Goal: Complete application form: Complete application form

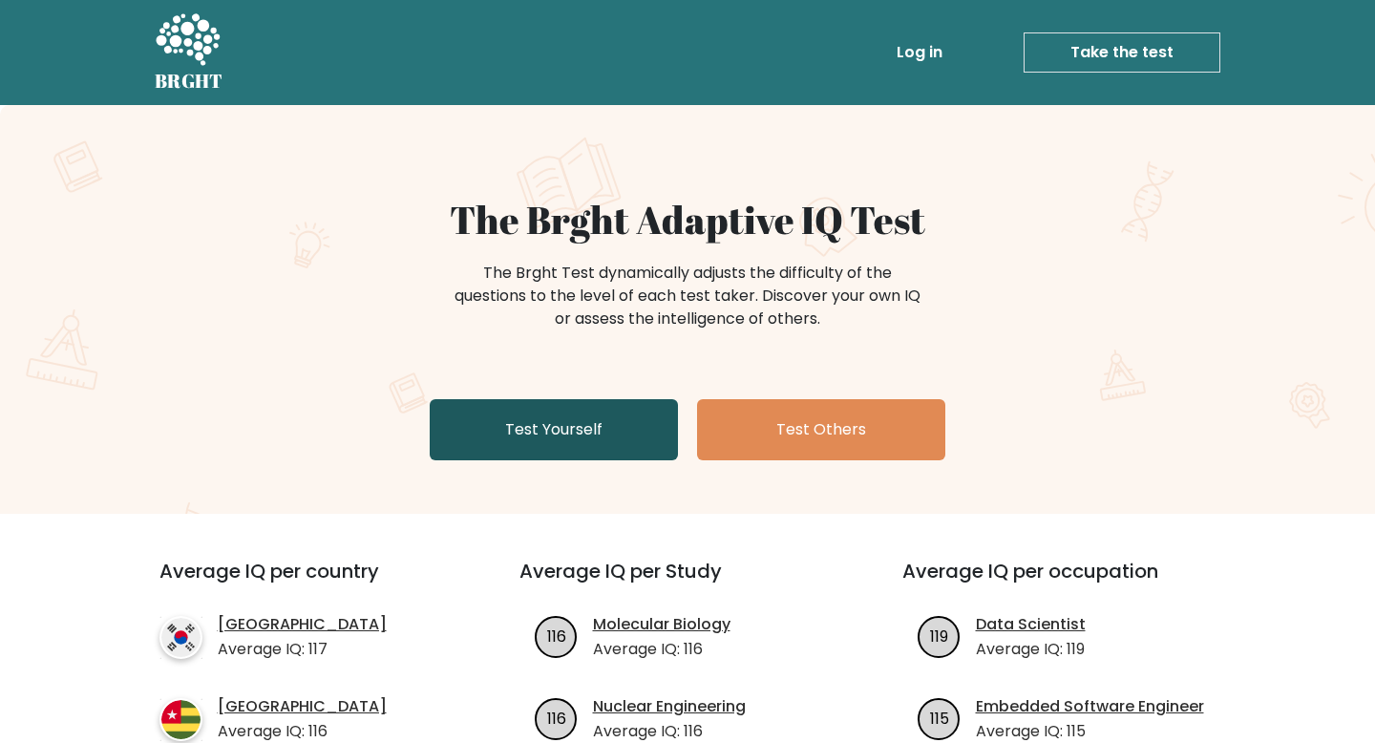
click at [600, 415] on link "Test Yourself" at bounding box center [554, 429] width 248 height 61
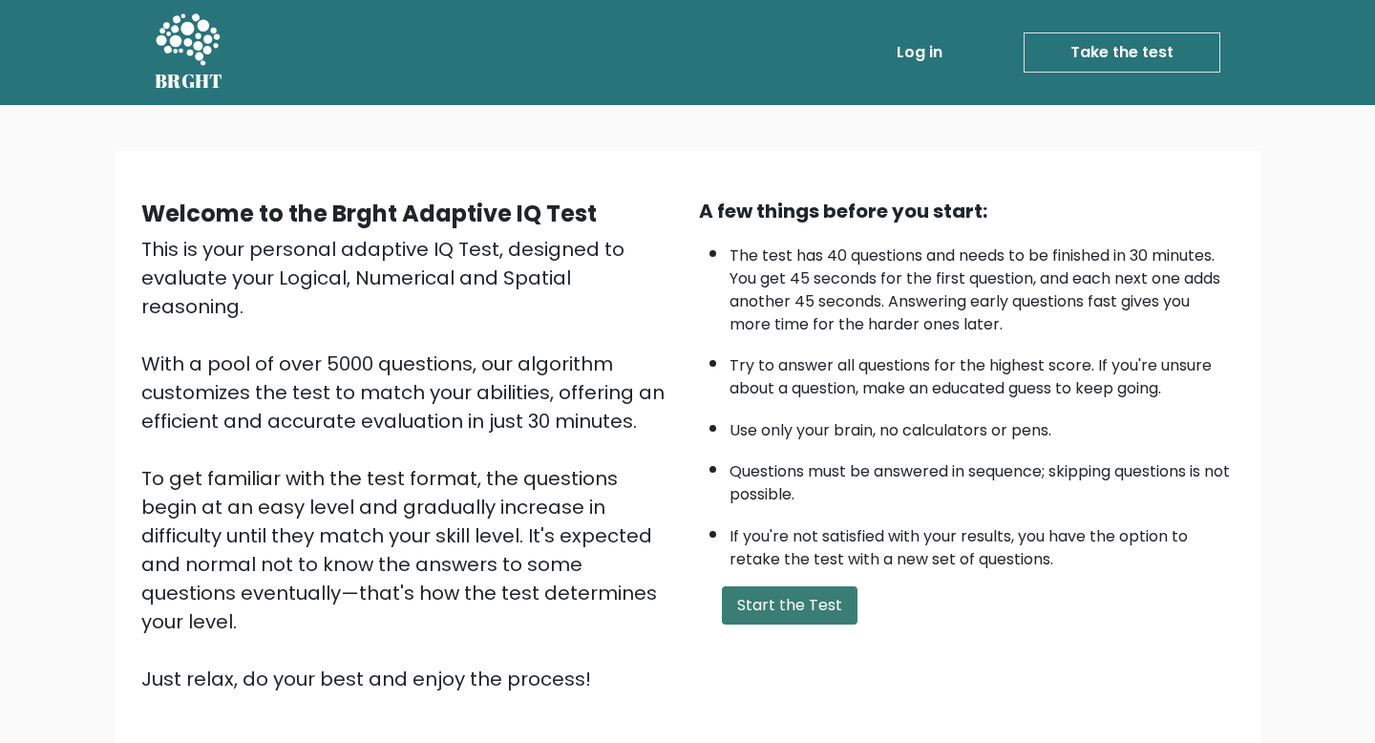
click at [752, 597] on button "Start the Test" at bounding box center [790, 605] width 136 height 38
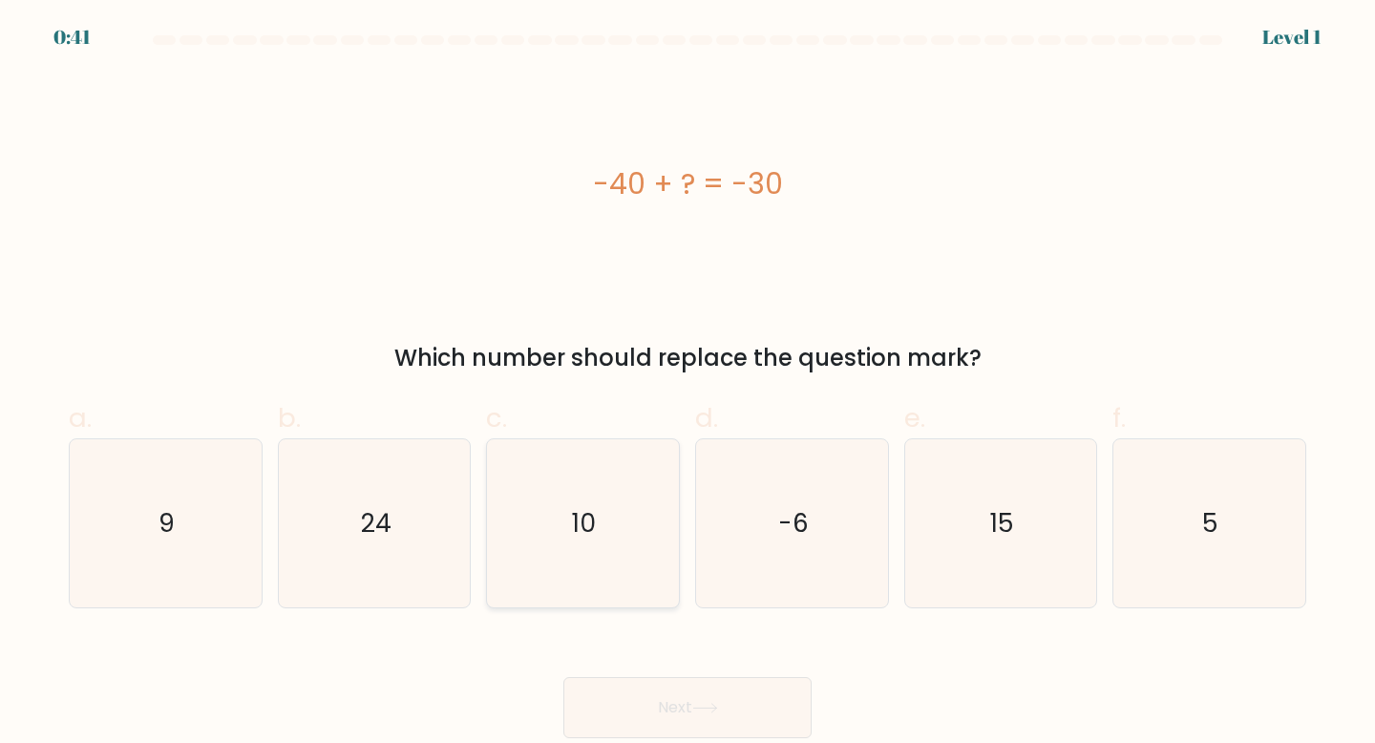
click at [575, 518] on text "10" at bounding box center [585, 522] width 24 height 35
click at [687, 384] on input "c. 10" at bounding box center [687, 377] width 1 height 12
radio input "true"
click at [666, 701] on button "Next" at bounding box center [687, 707] width 248 height 61
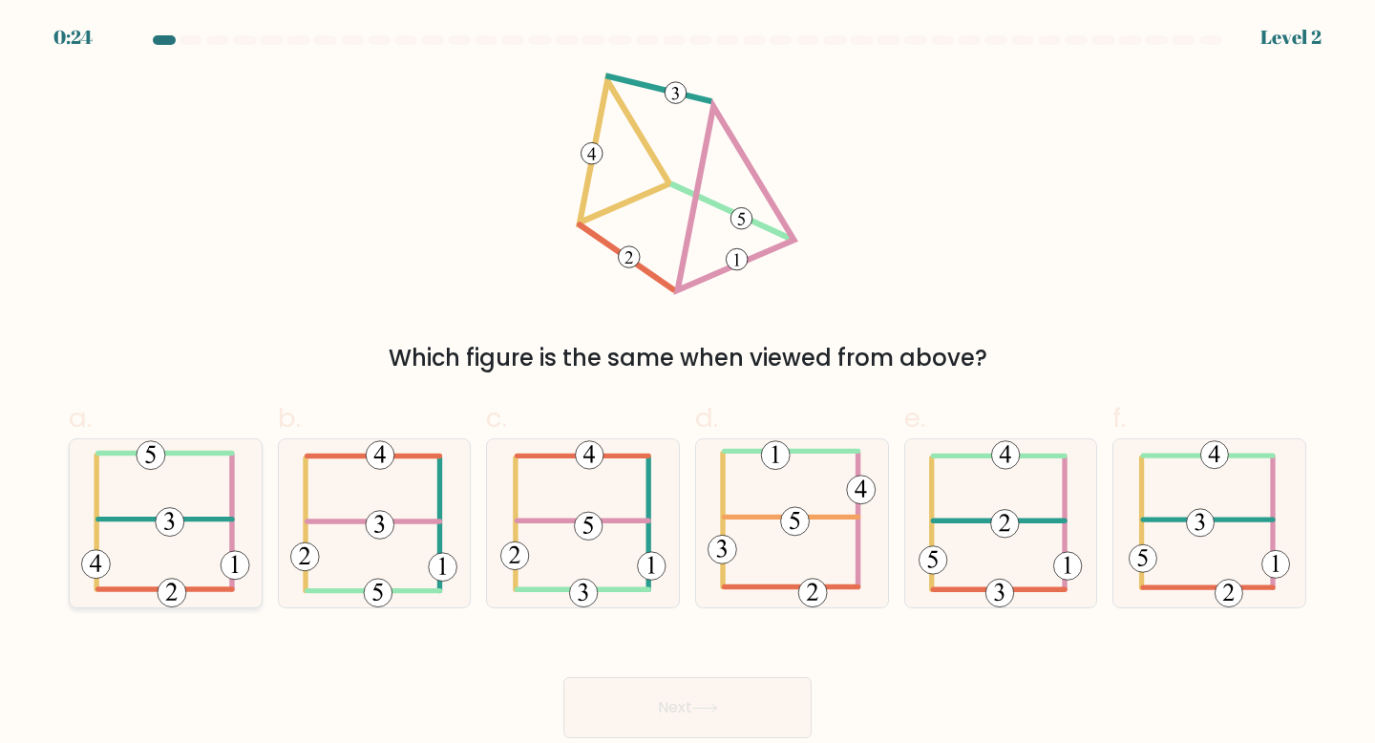
click at [185, 453] on 405 at bounding box center [165, 453] width 135 height 0
click at [687, 384] on input "a." at bounding box center [687, 377] width 1 height 12
radio input "true"
click at [617, 723] on button "Next" at bounding box center [687, 707] width 248 height 61
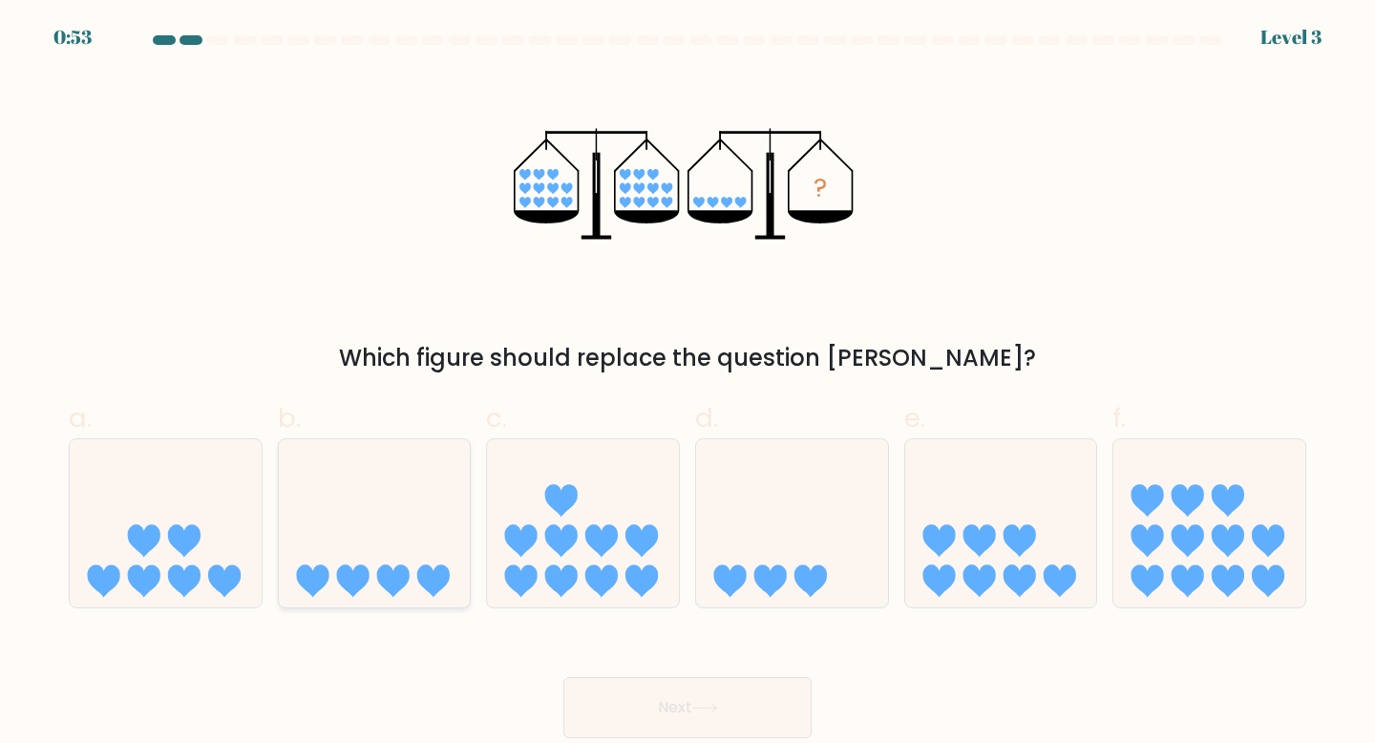
click at [369, 548] on icon at bounding box center [375, 523] width 192 height 159
click at [687, 384] on input "b." at bounding box center [687, 377] width 1 height 12
radio input "true"
click at [623, 717] on button "Next" at bounding box center [687, 707] width 248 height 61
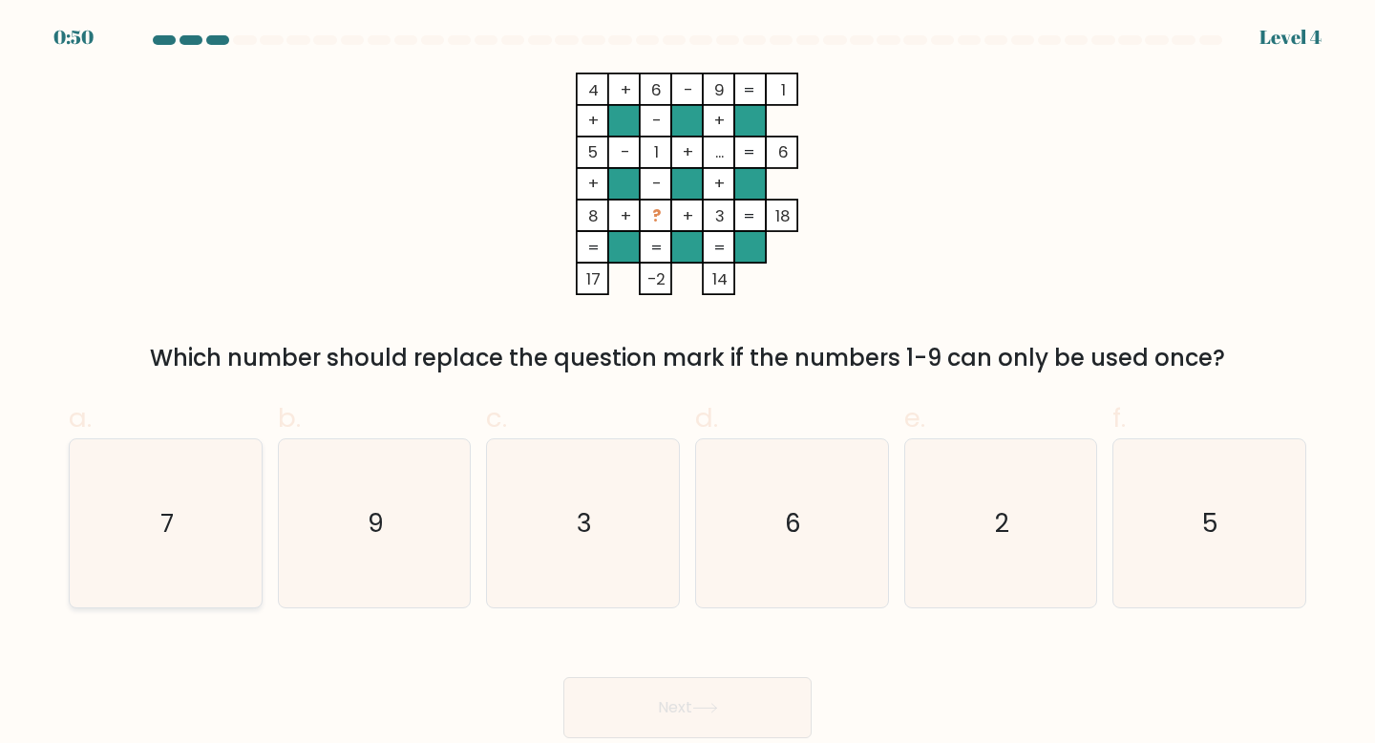
click at [165, 523] on text "7" at bounding box center [166, 522] width 13 height 35
click at [687, 384] on input "a. 7" at bounding box center [687, 377] width 1 height 12
radio input "true"
click at [582, 740] on body "0:47 Level 4" at bounding box center [687, 371] width 1375 height 743
click at [602, 717] on button "Next" at bounding box center [687, 707] width 248 height 61
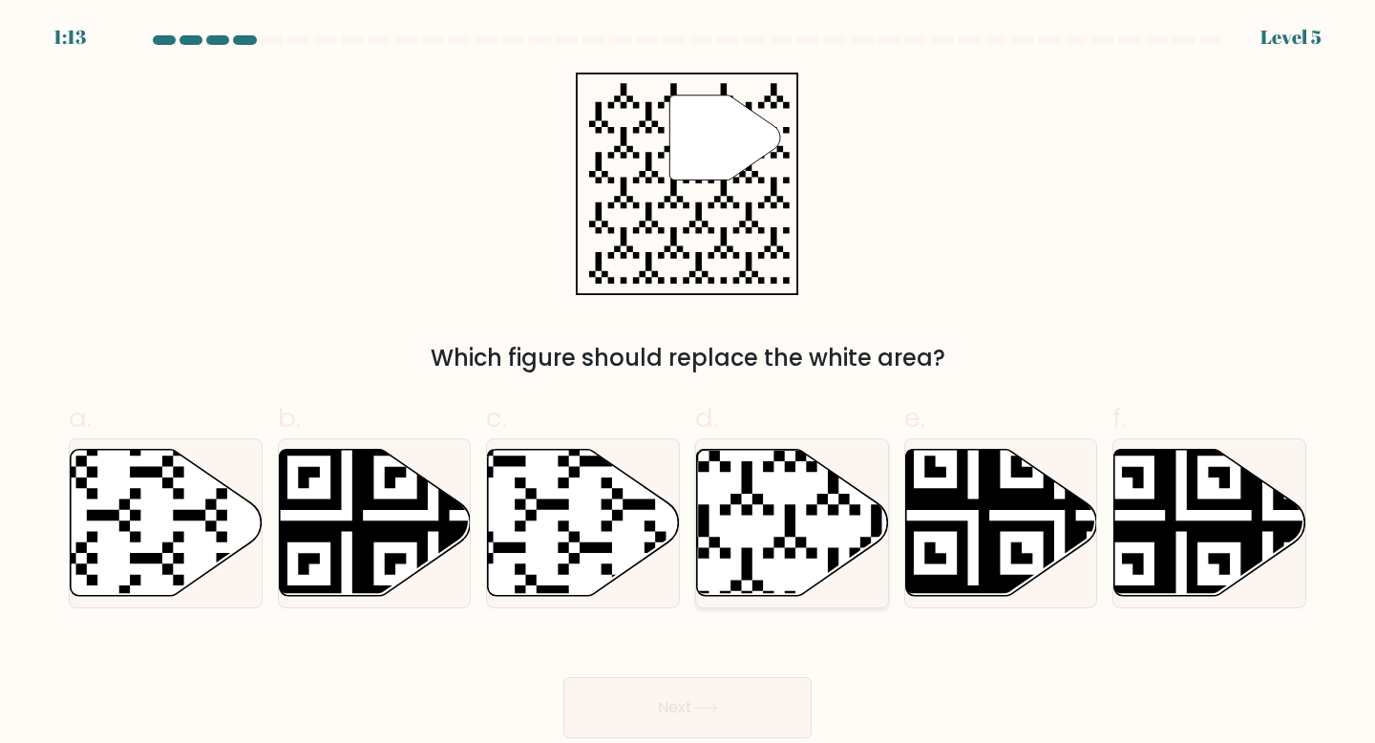
click at [705, 499] on icon at bounding box center [793, 522] width 192 height 147
click at [688, 384] on input "d." at bounding box center [687, 377] width 1 height 12
radio input "true"
click at [670, 711] on button "Next" at bounding box center [687, 707] width 248 height 61
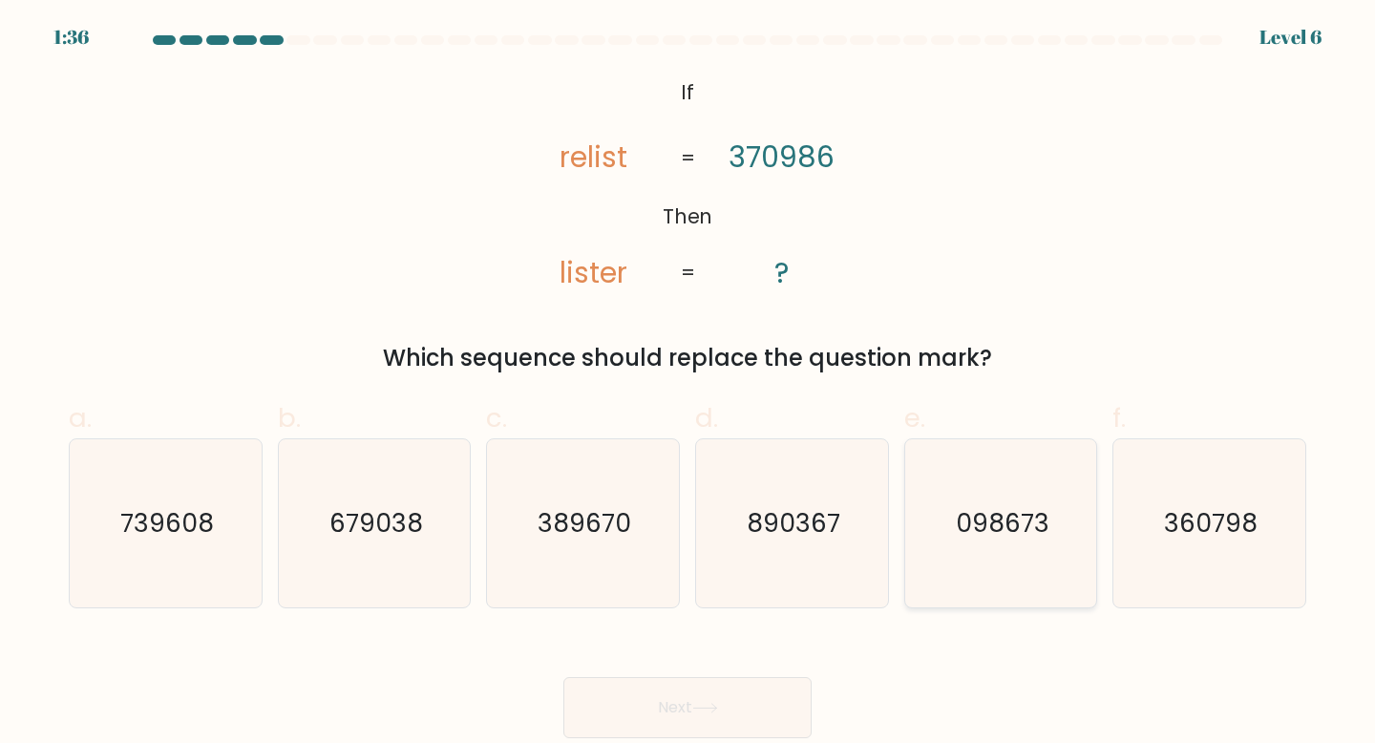
click at [958, 495] on icon "098673" at bounding box center [1001, 523] width 169 height 169
click at [688, 384] on input "e. 098673" at bounding box center [687, 377] width 1 height 12
radio input "true"
click at [781, 690] on button "Next" at bounding box center [687, 707] width 248 height 61
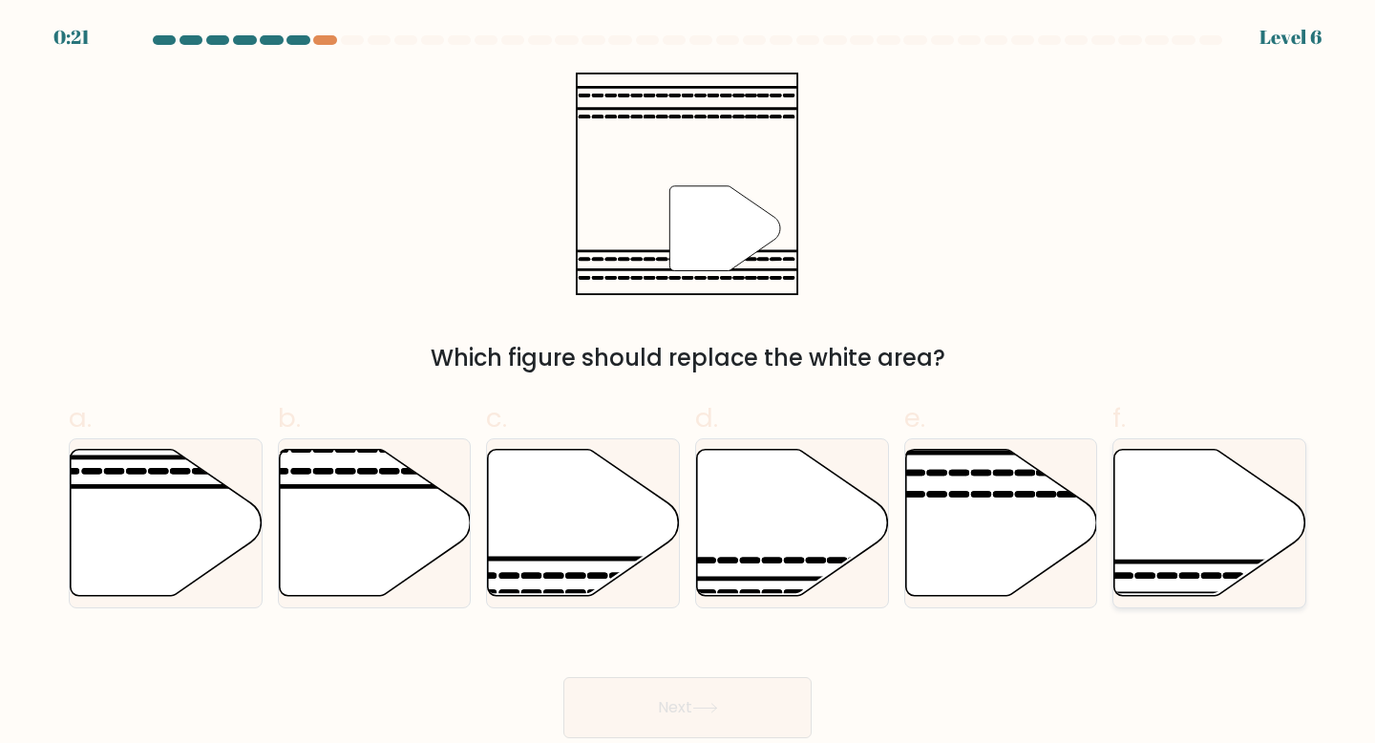
click at [1166, 549] on icon at bounding box center [1210, 522] width 192 height 147
click at [688, 384] on input "f." at bounding box center [687, 377] width 1 height 12
radio input "true"
click at [748, 704] on button "Next" at bounding box center [687, 707] width 248 height 61
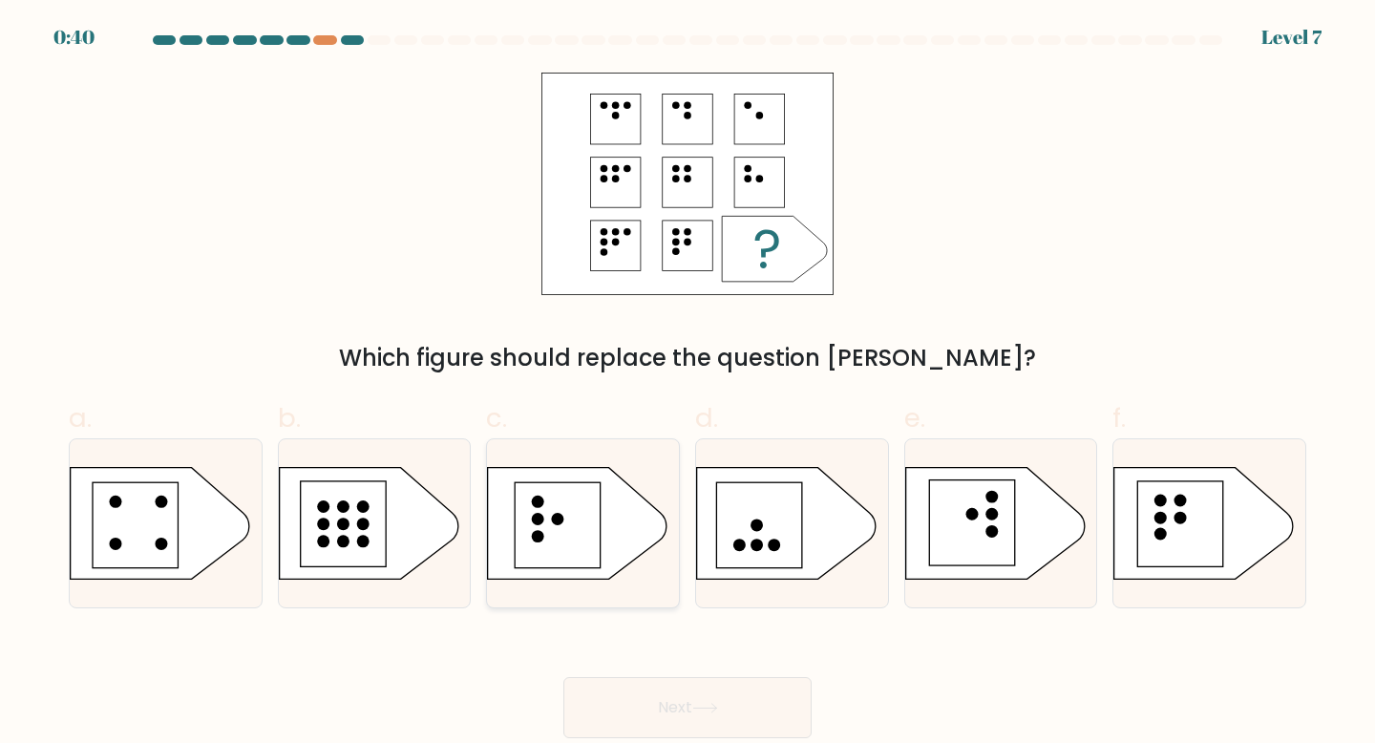
click at [584, 507] on rect at bounding box center [559, 525] width 86 height 86
click at [687, 384] on input "c." at bounding box center [687, 377] width 1 height 12
radio input "true"
click at [669, 690] on button "Next" at bounding box center [687, 707] width 248 height 61
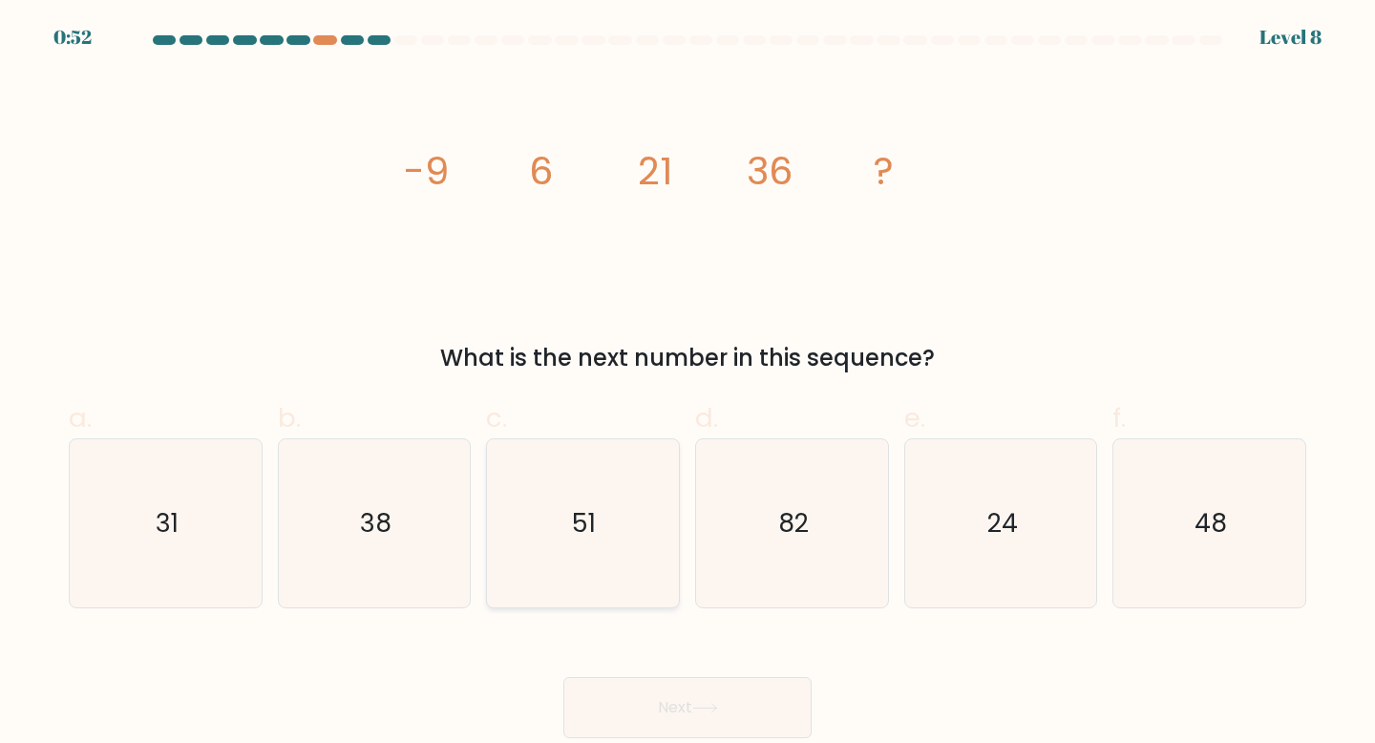
click at [571, 516] on icon "51" at bounding box center [582, 523] width 169 height 169
click at [687, 384] on input "c. 51" at bounding box center [687, 377] width 1 height 12
radio input "true"
click at [627, 691] on button "Next" at bounding box center [687, 707] width 248 height 61
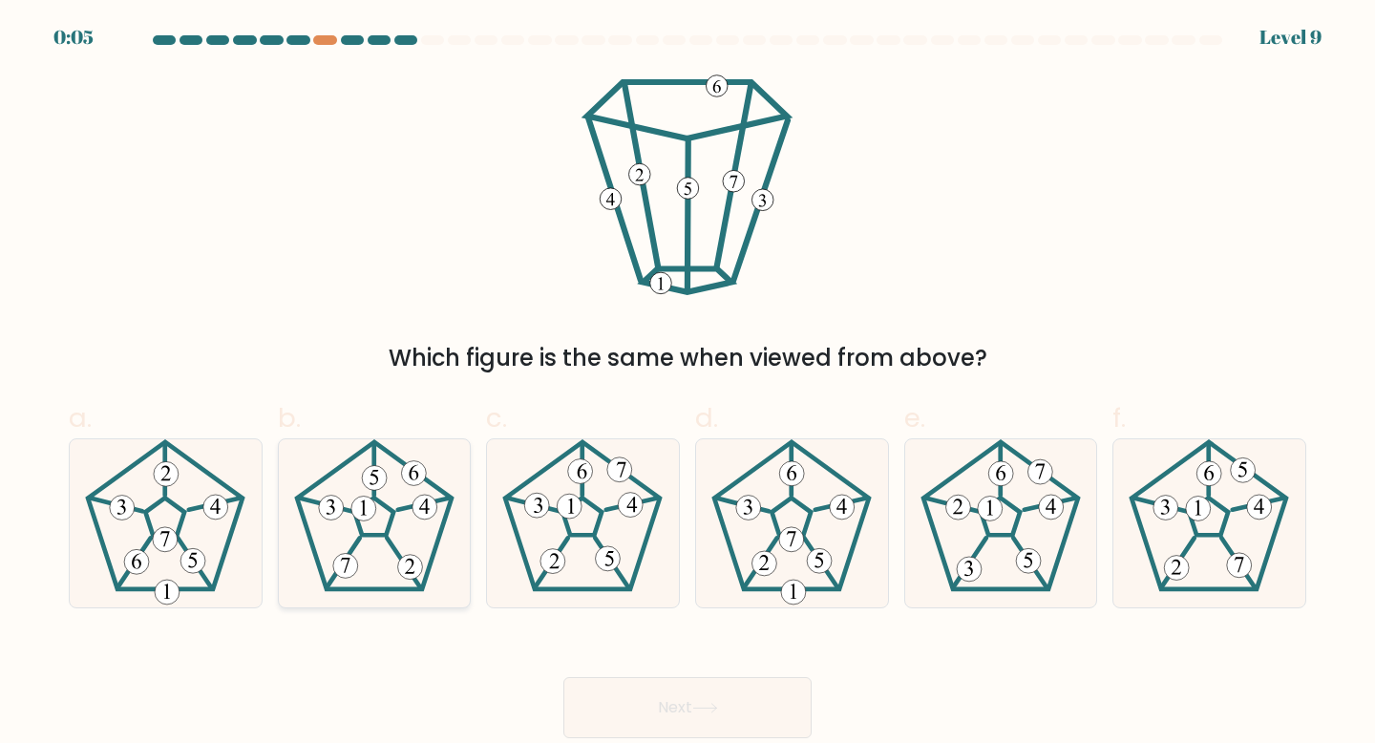
click at [350, 514] on icon at bounding box center [374, 523] width 169 height 169
click at [687, 384] on input "b." at bounding box center [687, 377] width 1 height 12
radio input "true"
click at [620, 692] on button "Next" at bounding box center [687, 707] width 248 height 61
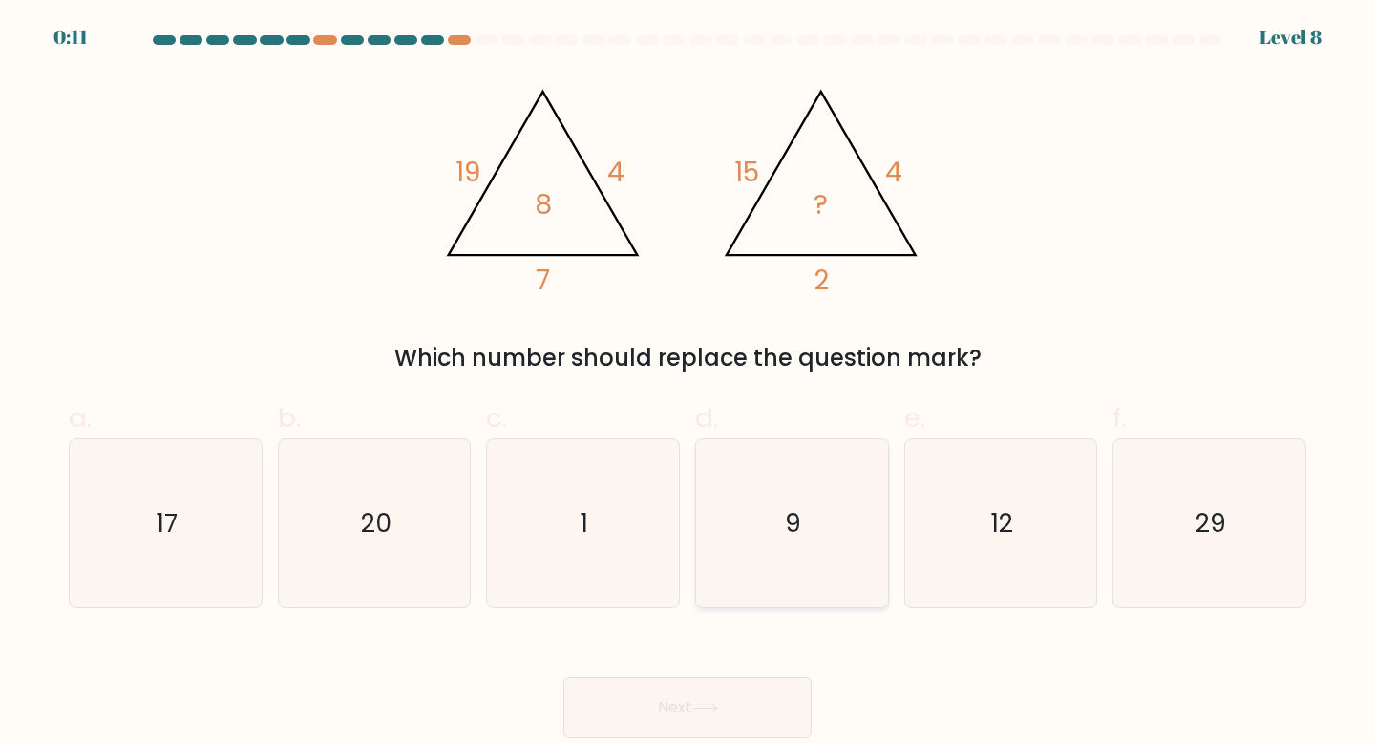
click at [769, 466] on icon "9" at bounding box center [792, 523] width 169 height 169
click at [688, 384] on input "d. 9" at bounding box center [687, 377] width 1 height 12
radio input "true"
click at [688, 704] on button "Next" at bounding box center [687, 707] width 248 height 61
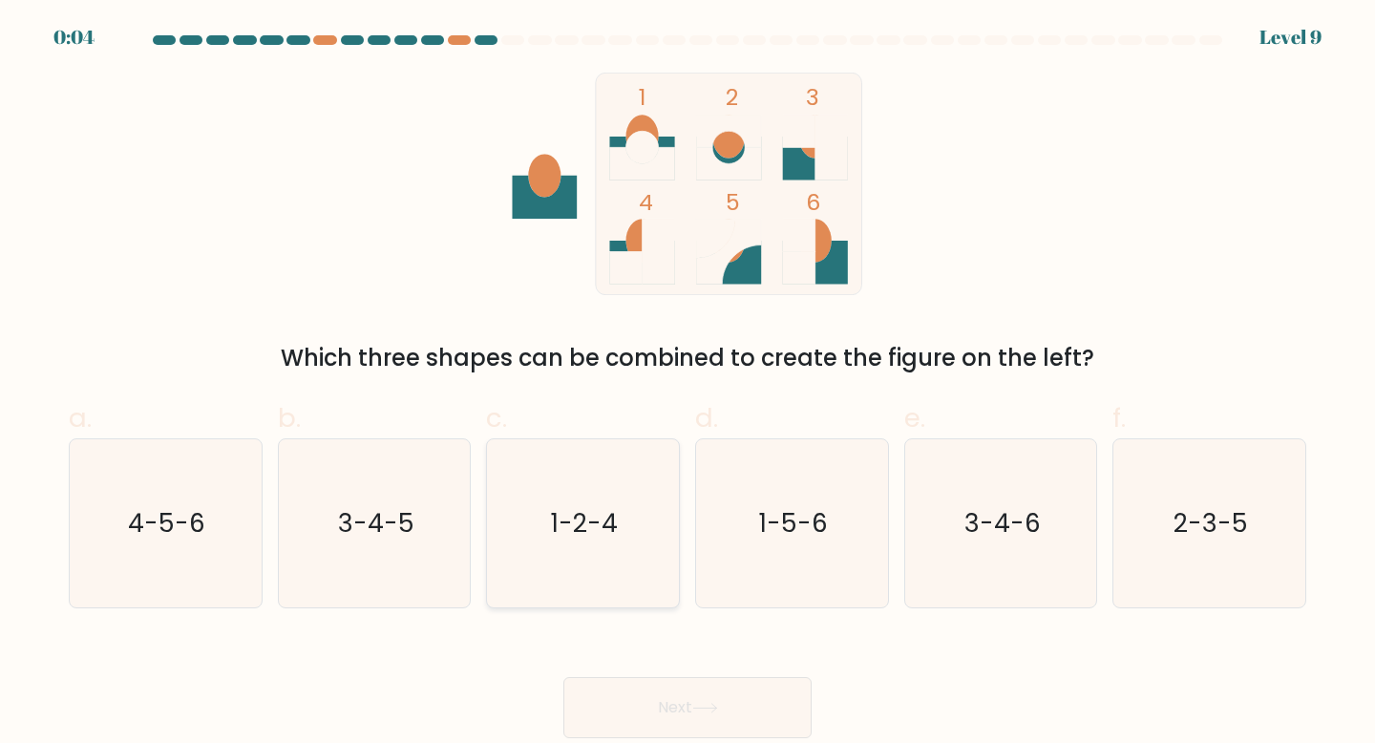
click at [603, 554] on icon "1-2-4" at bounding box center [582, 523] width 169 height 169
click at [687, 384] on input "c. 1-2-4" at bounding box center [687, 377] width 1 height 12
radio input "true"
click at [673, 705] on button "Next" at bounding box center [687, 707] width 248 height 61
